Goal: Transaction & Acquisition: Purchase product/service

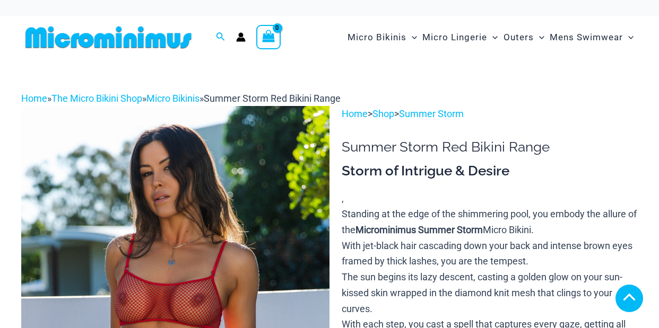
scroll to position [197, 0]
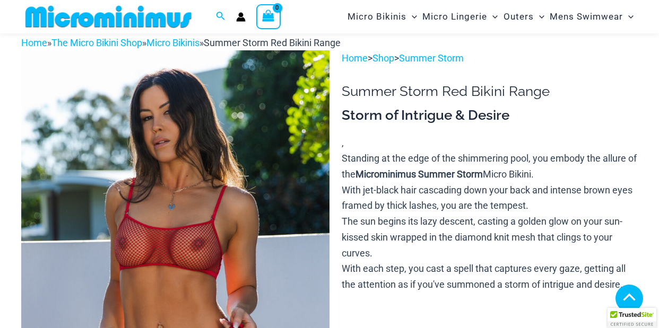
click at [209, 182] on img at bounding box center [175, 281] width 308 height 462
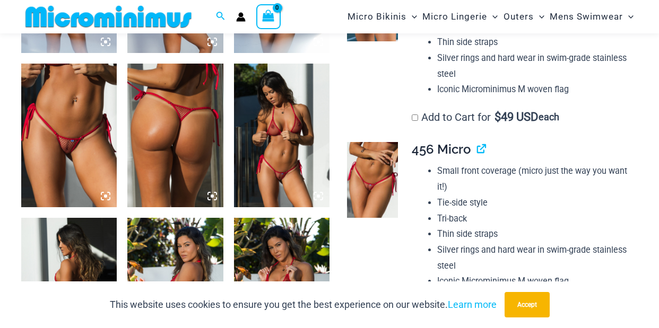
scroll to position [657, 0]
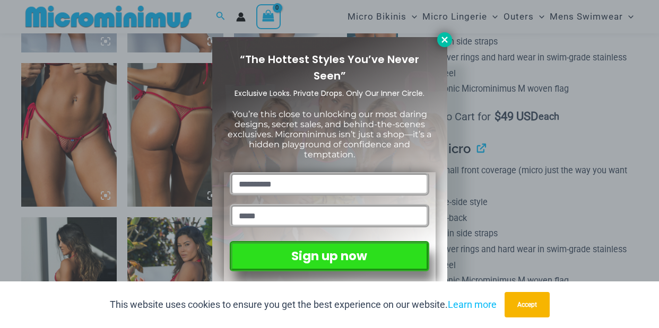
click at [449, 37] on button at bounding box center [444, 39] width 15 height 15
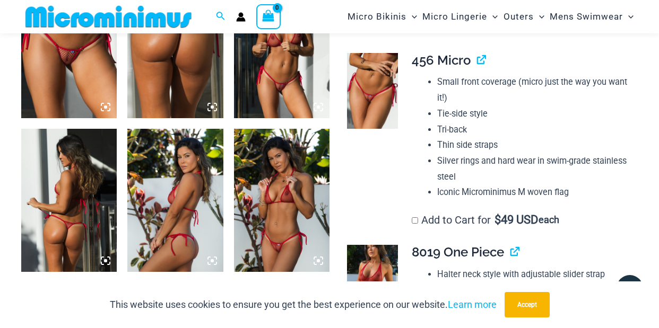
scroll to position [735, 0]
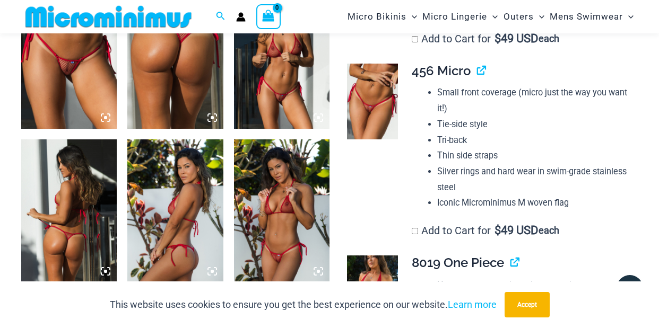
click at [106, 89] on img at bounding box center [68, 56] width 95 height 143
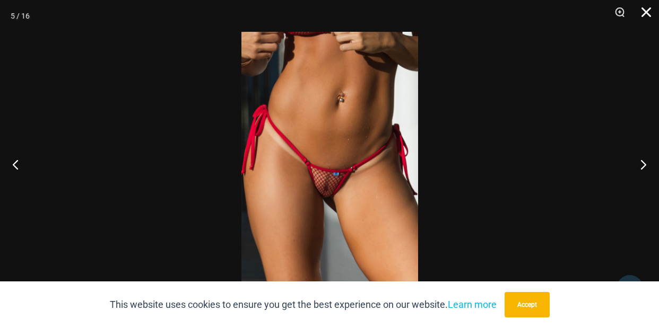
click at [645, 12] on button "Close" at bounding box center [642, 16] width 27 height 32
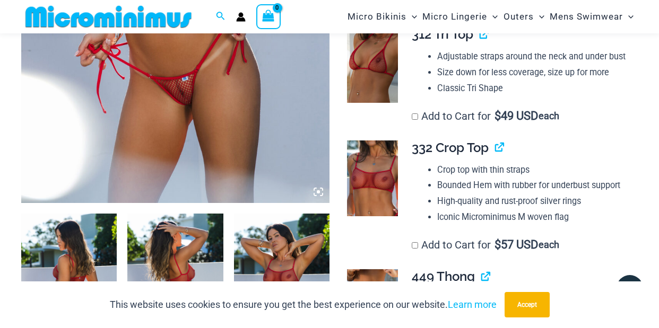
scroll to position [350, 0]
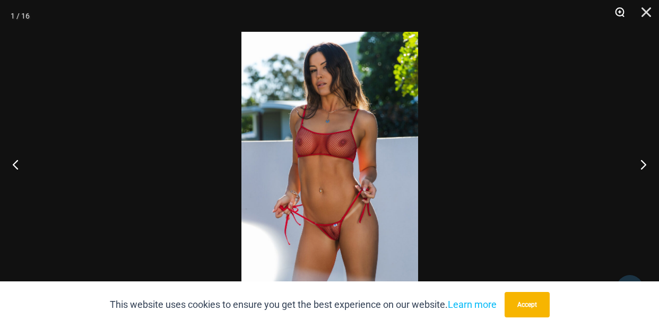
click at [618, 11] on button "Zoom" at bounding box center [616, 16] width 27 height 32
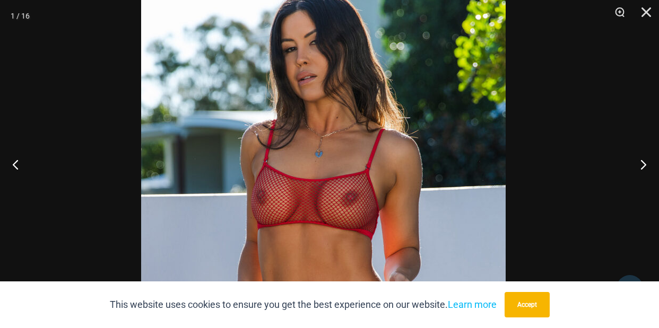
click at [372, 180] on img at bounding box center [323, 242] width 364 height 546
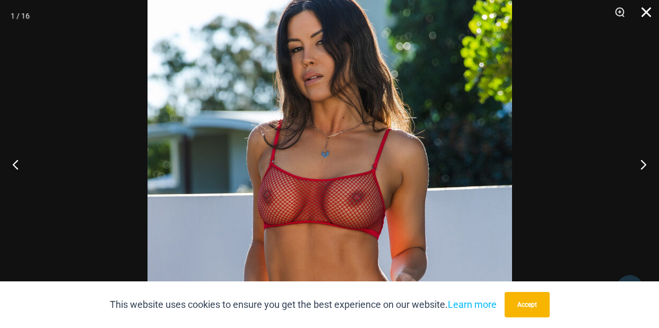
click at [645, 14] on button "Close" at bounding box center [642, 16] width 27 height 32
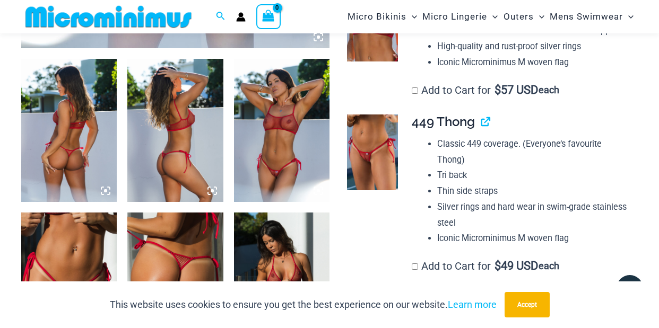
scroll to position [507, 0]
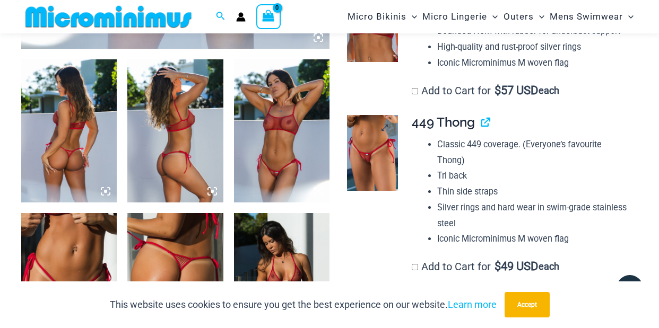
click at [379, 150] on img at bounding box center [372, 153] width 50 height 76
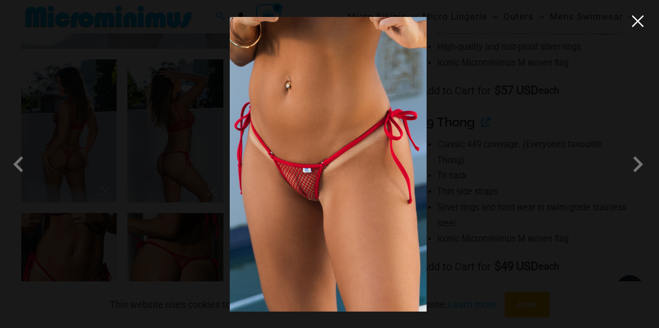
click at [638, 25] on button "Close" at bounding box center [638, 21] width 16 height 16
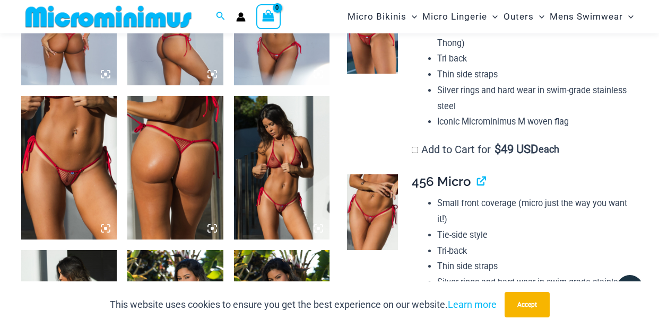
scroll to position [625, 0]
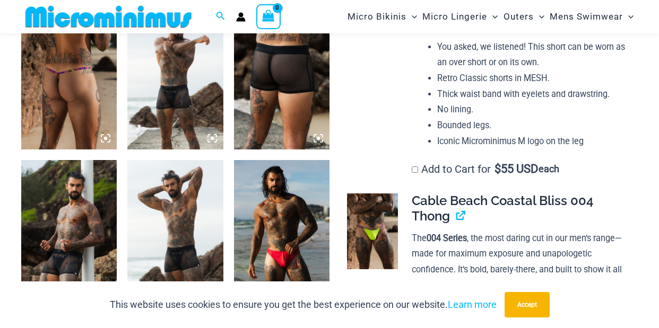
scroll to position [870, 0]
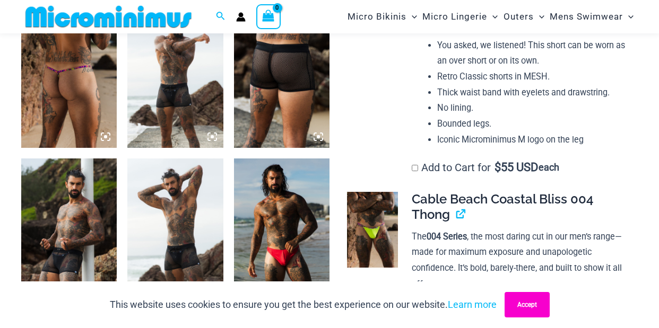
click at [529, 304] on button "Accept" at bounding box center [526, 304] width 45 height 25
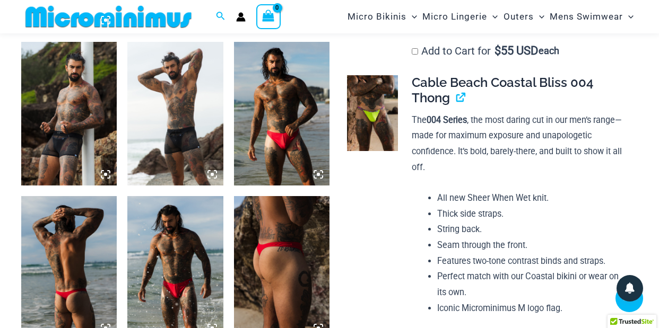
scroll to position [985, 0]
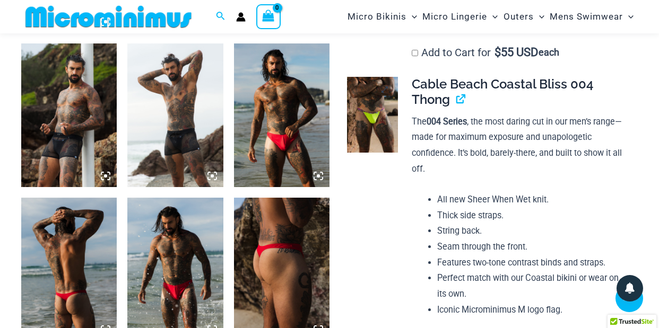
click at [381, 105] on img at bounding box center [372, 115] width 50 height 76
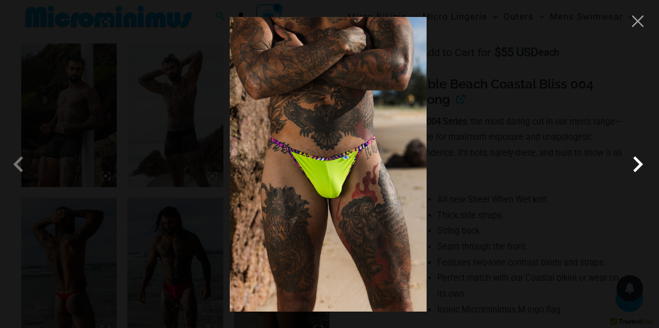
click at [639, 160] on span at bounding box center [638, 165] width 32 height 32
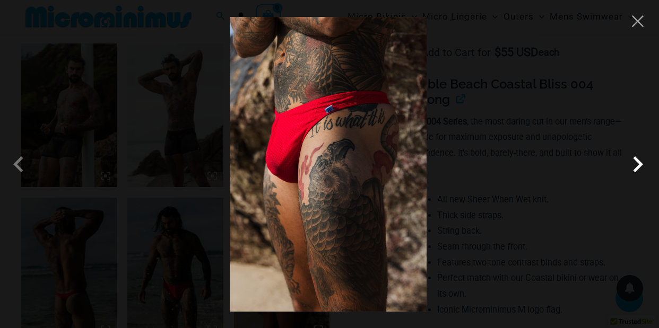
click at [639, 160] on span at bounding box center [638, 165] width 32 height 32
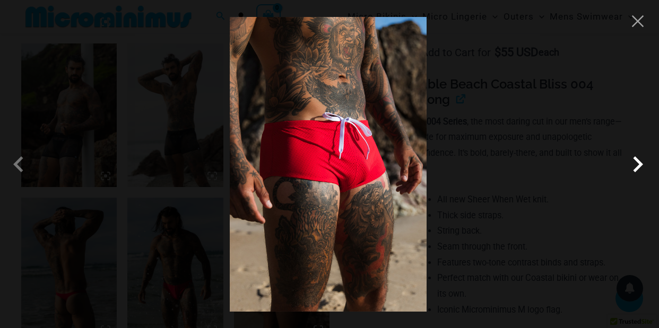
click at [639, 160] on span at bounding box center [638, 165] width 32 height 32
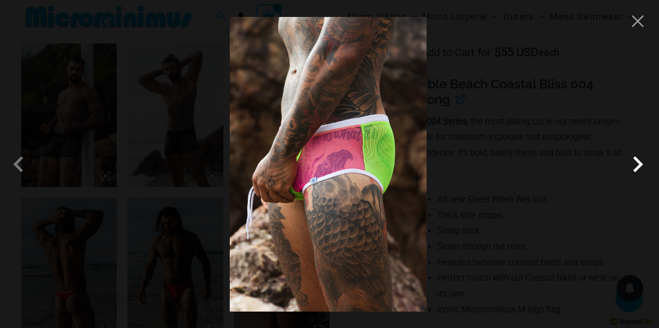
click at [639, 160] on span at bounding box center [638, 165] width 32 height 32
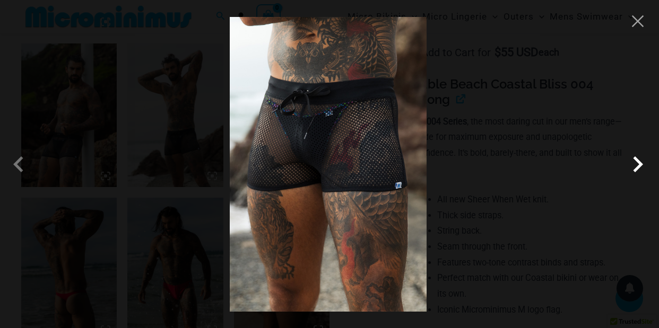
click at [639, 160] on span at bounding box center [638, 165] width 32 height 32
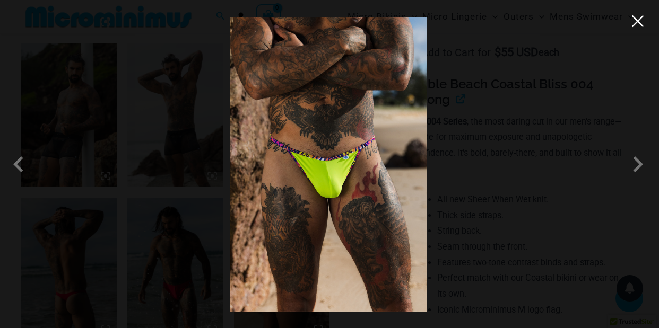
click at [642, 23] on button "Close" at bounding box center [638, 21] width 16 height 16
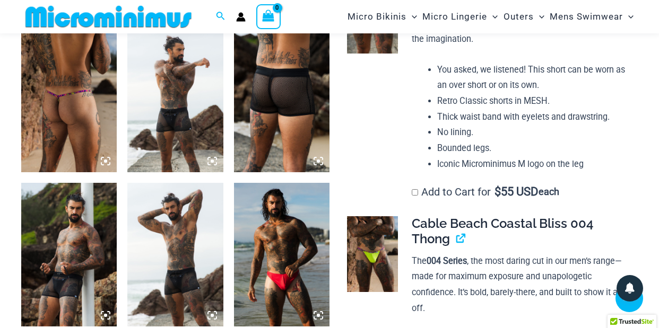
scroll to position [839, 0]
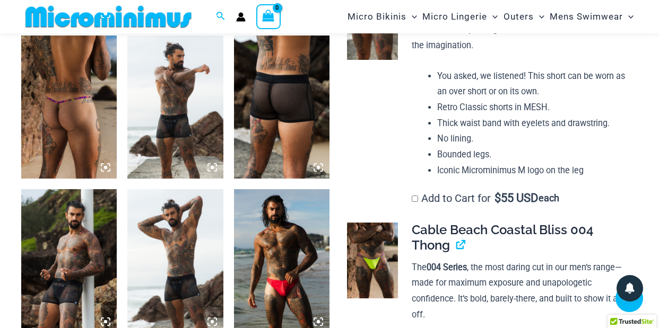
click at [51, 126] on img at bounding box center [68, 107] width 95 height 143
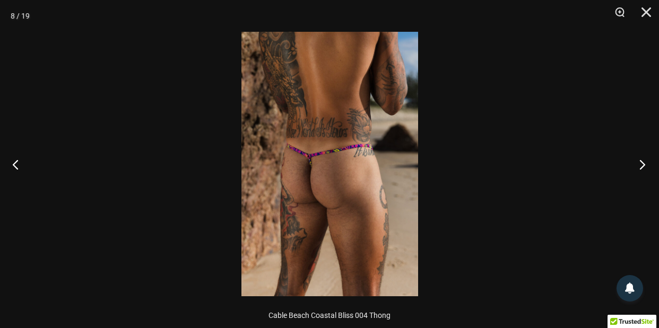
click at [640, 161] on button "Next" at bounding box center [639, 164] width 40 height 53
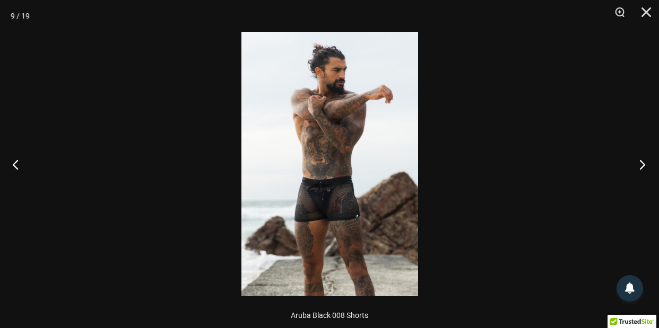
click at [640, 162] on button "Next" at bounding box center [639, 164] width 40 height 53
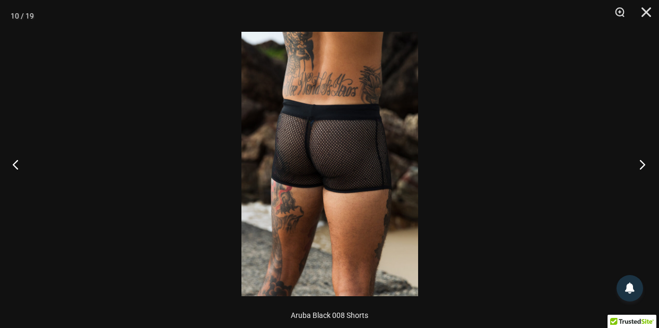
click at [640, 162] on button "Next" at bounding box center [639, 164] width 40 height 53
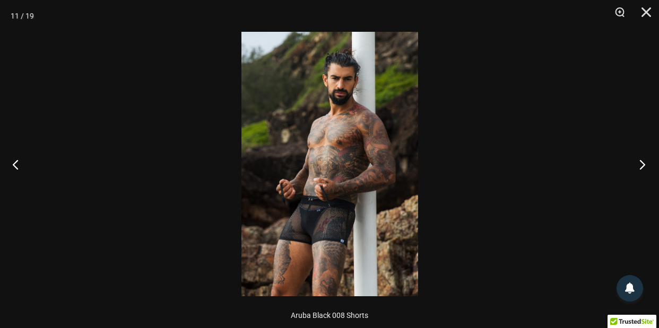
click at [640, 162] on button "Next" at bounding box center [639, 164] width 40 height 53
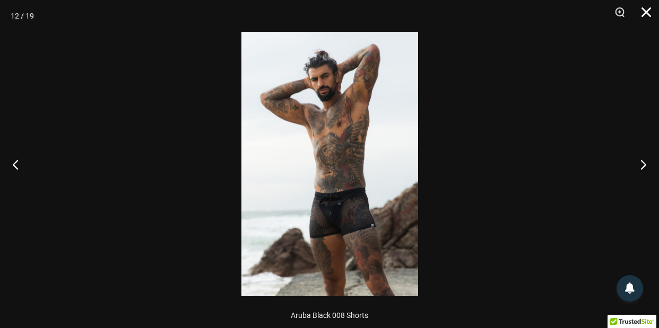
click at [645, 14] on button "Close" at bounding box center [642, 16] width 27 height 32
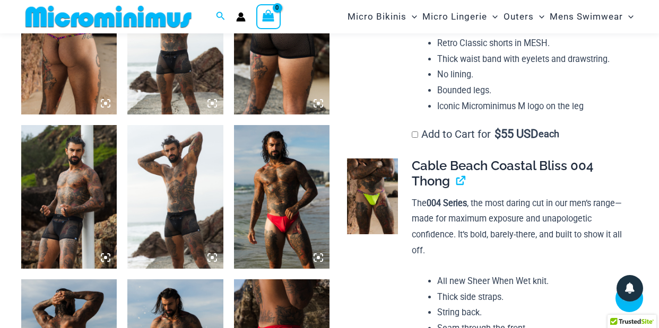
scroll to position [906, 0]
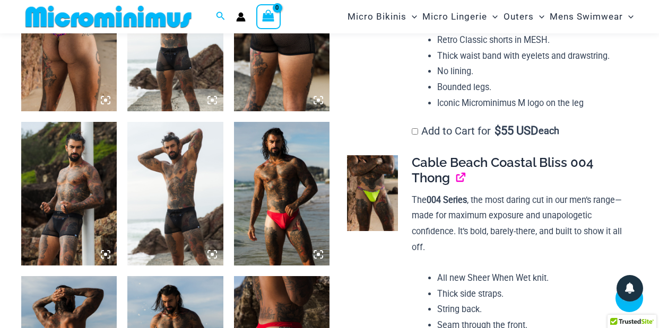
click at [456, 170] on link "View product" at bounding box center [456, 177] width 0 height 15
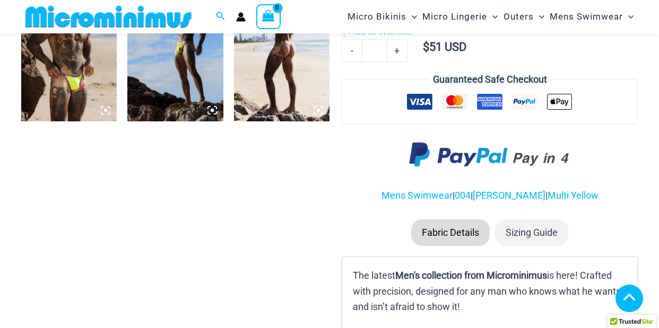
scroll to position [750, 0]
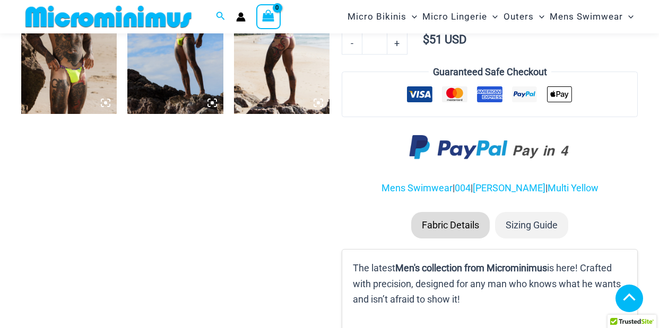
click at [472, 212] on li "Fabric Details" at bounding box center [450, 225] width 78 height 27
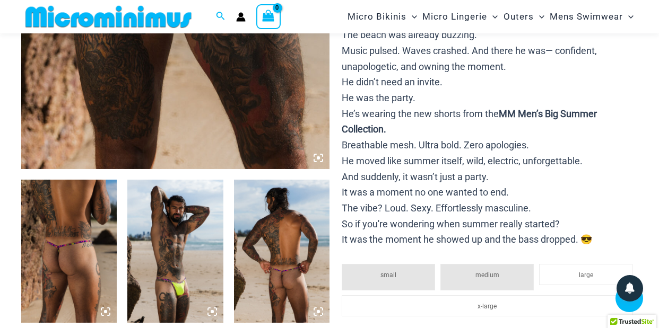
scroll to position [386, 0]
